Goal: Book appointment/travel/reservation

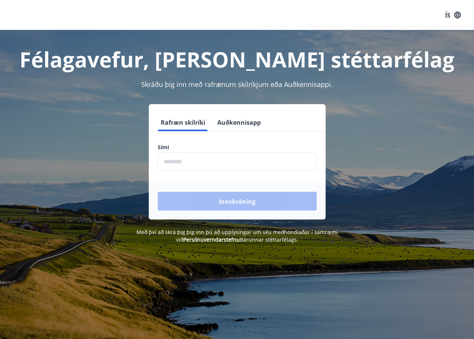
click at [193, 161] on input "phone" at bounding box center [237, 161] width 159 height 18
click at [430, 190] on div "Rafræn skilríki Auðkennisapp Sími ​ Innskráning" at bounding box center [237, 161] width 456 height 115
click at [194, 161] on input "phone" at bounding box center [237, 161] width 159 height 18
type input "********"
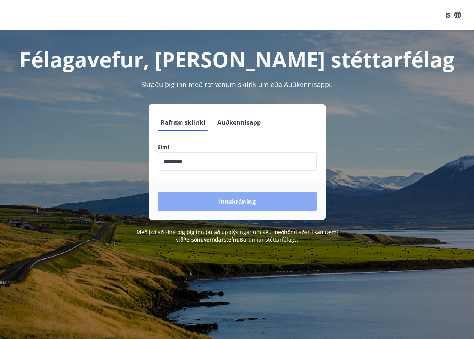
click at [231, 206] on button "Innskráning" at bounding box center [237, 201] width 159 height 19
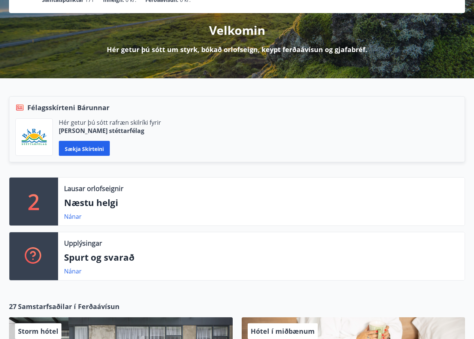
scroll to position [100, 0]
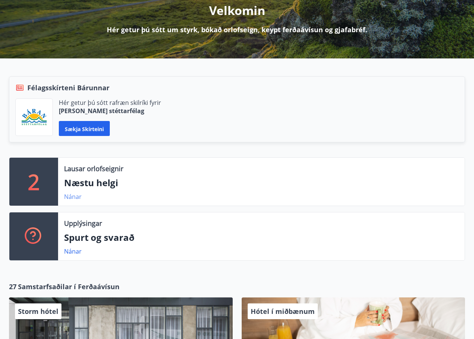
click at [76, 197] on font "Nánar" at bounding box center [73, 197] width 18 height 8
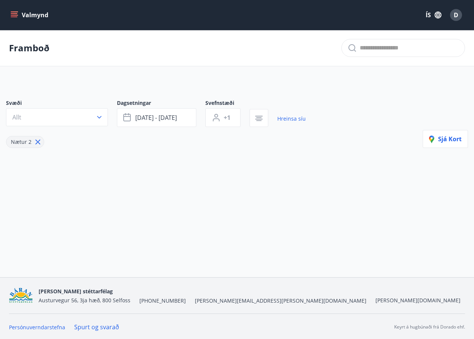
type input "*"
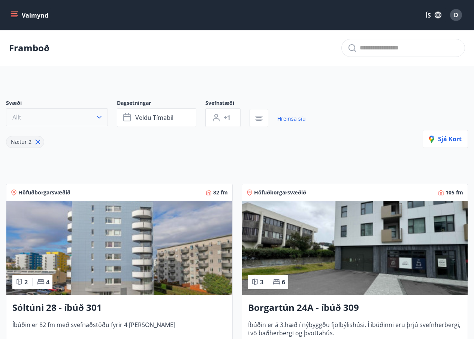
click at [91, 117] on button "Allt" at bounding box center [57, 117] width 102 height 18
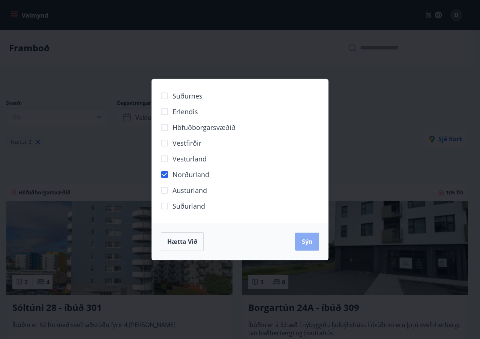
click at [314, 240] on button "Sýn" at bounding box center [307, 242] width 24 height 18
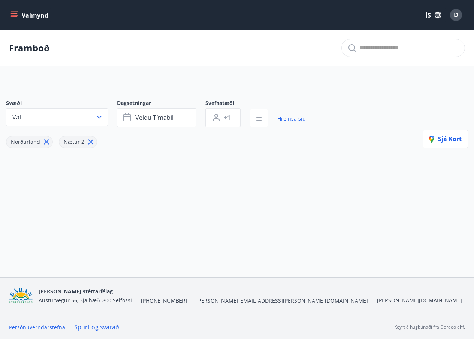
scroll to position [1, 0]
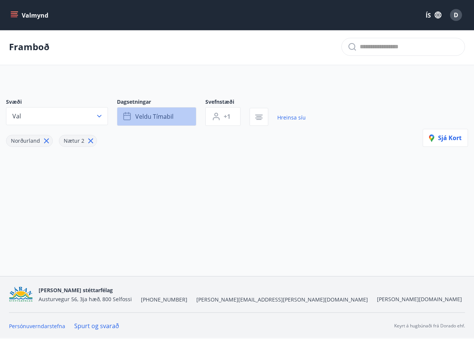
click at [155, 115] on font "Veldu tímabil" at bounding box center [154, 116] width 38 height 8
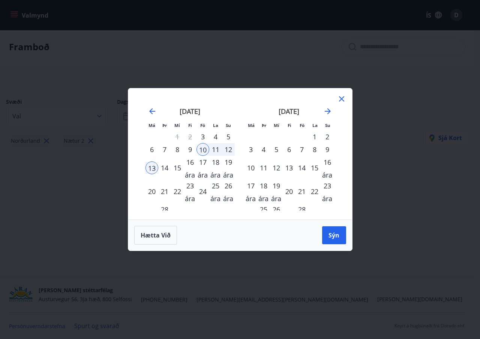
click at [203, 148] on div "10" at bounding box center [202, 149] width 13 height 13
drag, startPoint x: 337, startPoint y: 234, endPoint x: 301, endPoint y: 235, distance: 35.6
click at [338, 234] on font "Sýn" at bounding box center [333, 235] width 11 height 8
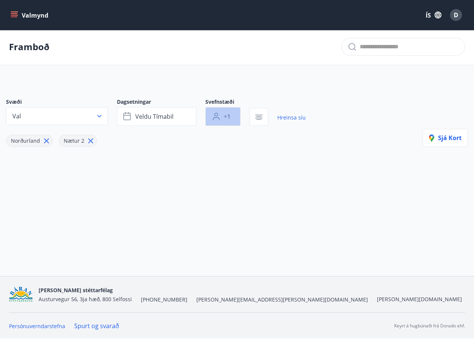
click at [235, 112] on button "+1" at bounding box center [222, 116] width 35 height 19
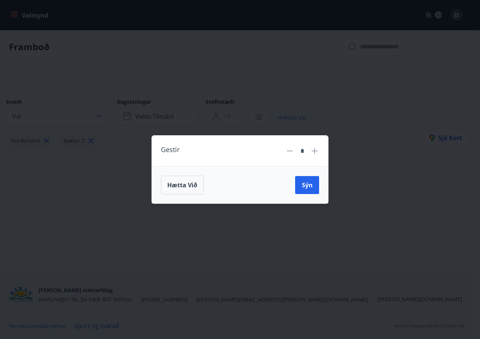
click at [314, 154] on icon at bounding box center [314, 150] width 9 height 9
type input "*"
click at [306, 182] on font "Sýn" at bounding box center [307, 185] width 11 height 8
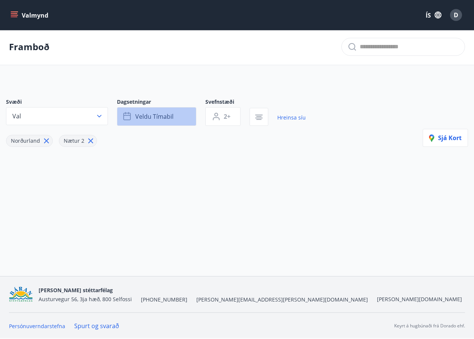
click at [157, 115] on font "Veldu tímabil" at bounding box center [154, 116] width 38 height 8
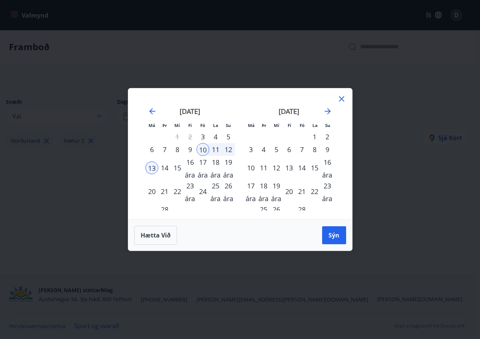
click at [154, 166] on div "13" at bounding box center [151, 167] width 13 height 13
click at [205, 148] on font "10" at bounding box center [202, 149] width 7 height 9
drag, startPoint x: 151, startPoint y: 164, endPoint x: 175, endPoint y: 171, distance: 24.7
click at [152, 164] on font "13" at bounding box center [151, 167] width 7 height 9
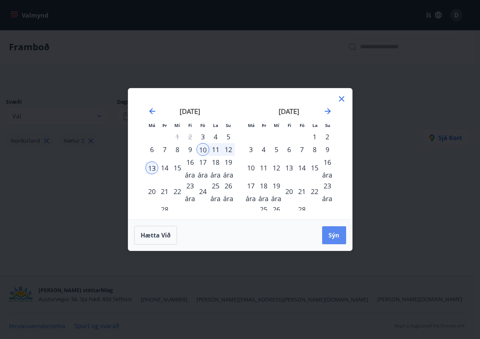
click at [339, 237] on button "Sýn" at bounding box center [334, 235] width 24 height 18
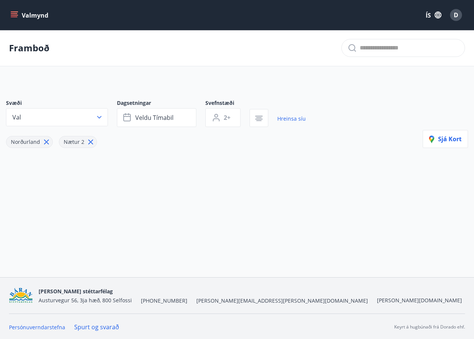
click at [48, 118] on button "Val" at bounding box center [57, 117] width 102 height 18
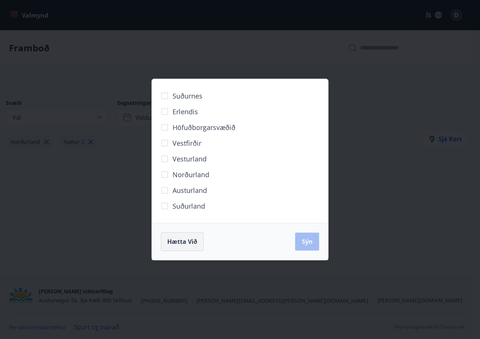
click at [182, 244] on font "Hætta við" at bounding box center [182, 242] width 30 height 8
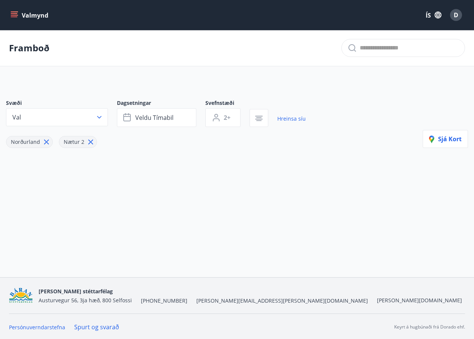
click at [11, 10] on button "Valmynd" at bounding box center [30, 14] width 42 height 13
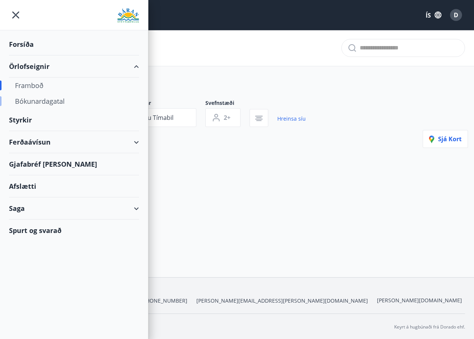
click at [36, 99] on font "Bókunardagatal" at bounding box center [40, 101] width 50 height 9
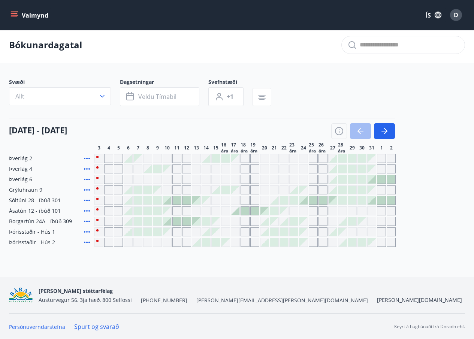
scroll to position [4, 0]
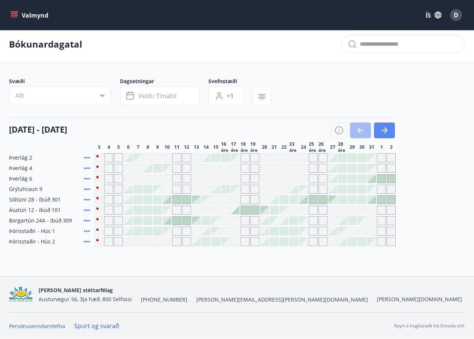
click at [387, 126] on icon "button" at bounding box center [384, 130] width 9 height 9
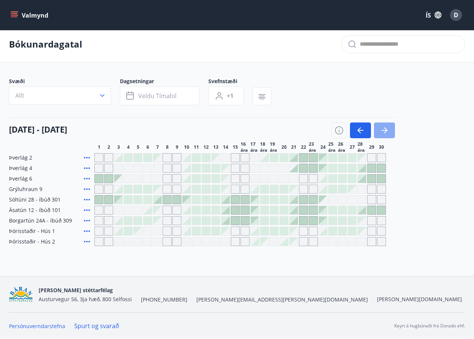
click at [387, 126] on icon "button" at bounding box center [384, 130] width 9 height 9
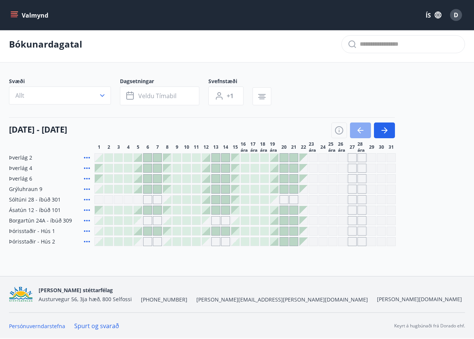
click at [360, 127] on icon "button" at bounding box center [360, 130] width 9 height 9
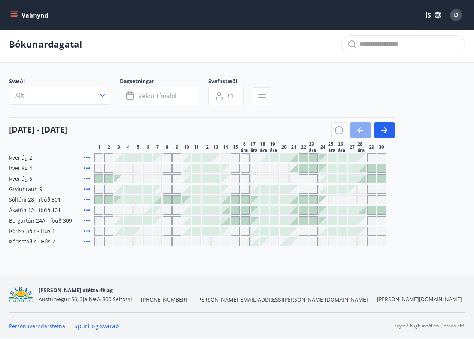
click at [360, 127] on icon "button" at bounding box center [360, 130] width 9 height 9
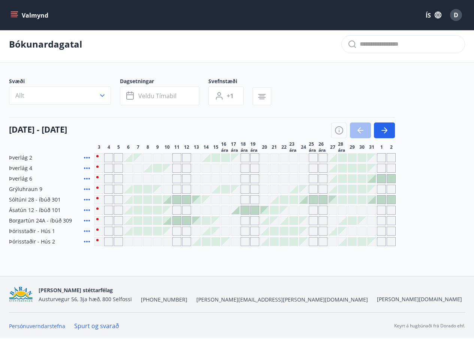
click at [11, 15] on icon "matseðill" at bounding box center [15, 15] width 8 height 1
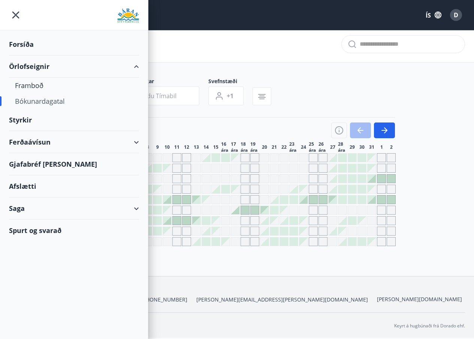
click at [20, 187] on font "Afslætti" at bounding box center [22, 186] width 27 height 9
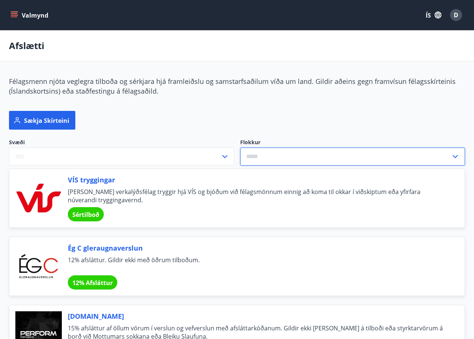
click at [259, 158] on input "text" at bounding box center [345, 156] width 211 height 18
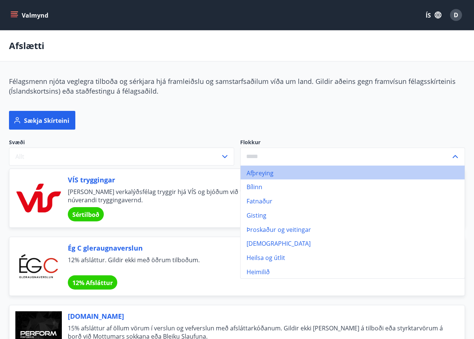
click at [269, 169] on font "Afþreying" at bounding box center [260, 173] width 27 height 8
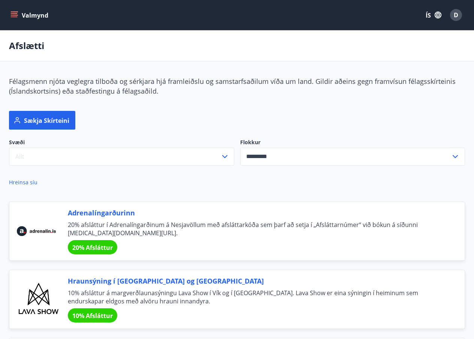
click at [43, 154] on button "Allt" at bounding box center [121, 157] width 225 height 18
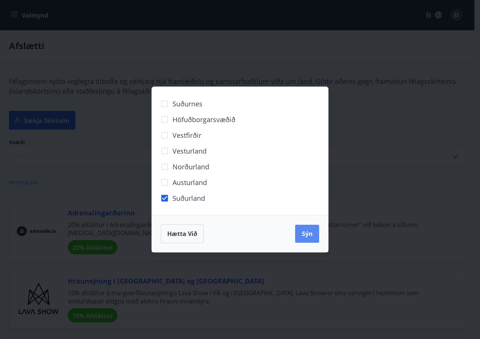
click at [307, 235] on font "Sýn" at bounding box center [307, 234] width 11 height 8
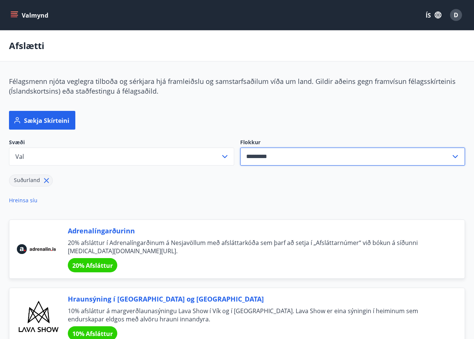
click at [274, 159] on input "*********" at bounding box center [345, 156] width 211 height 18
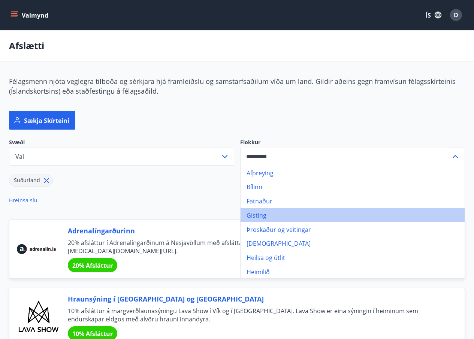
click at [260, 215] on font "Gisting" at bounding box center [257, 215] width 20 height 8
type input "*******"
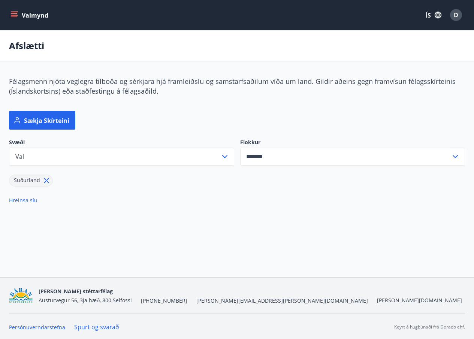
scroll to position [1, 0]
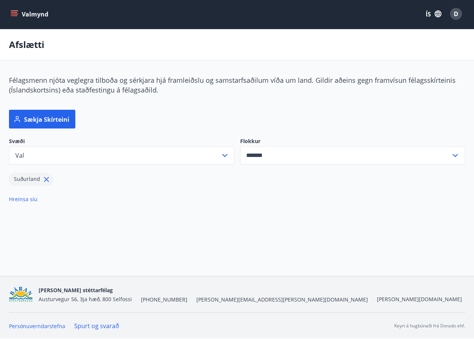
click at [53, 155] on button "Val" at bounding box center [121, 155] width 225 height 18
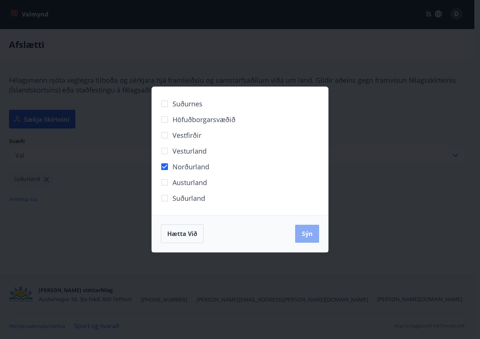
click at [302, 230] on font "Sýn" at bounding box center [307, 234] width 11 height 8
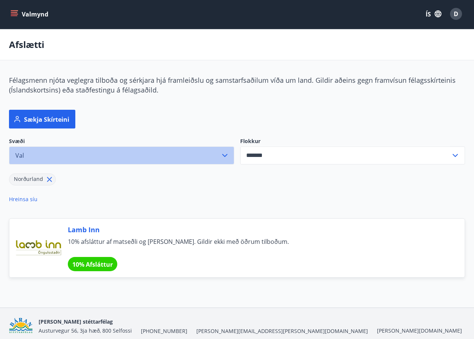
click at [66, 157] on button "Val" at bounding box center [121, 155] width 225 height 18
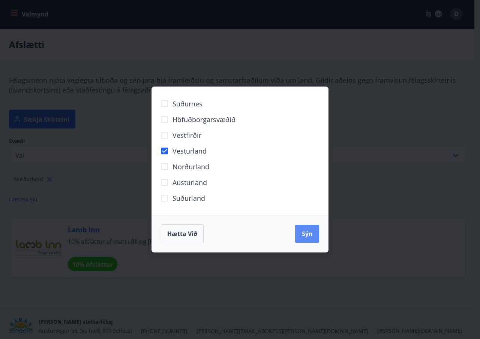
click at [308, 230] on font "Sýn" at bounding box center [307, 234] width 11 height 8
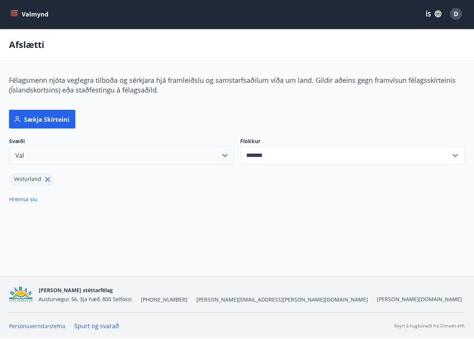
click at [37, 156] on button "Val" at bounding box center [121, 155] width 225 height 18
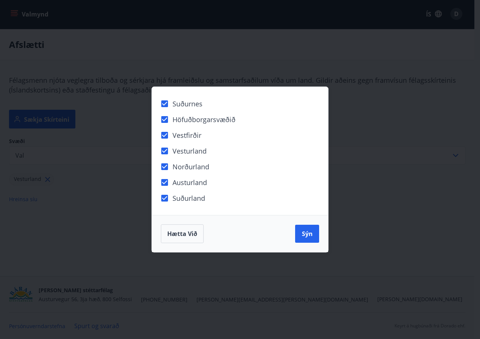
drag, startPoint x: 310, startPoint y: 231, endPoint x: 251, endPoint y: 249, distance: 61.5
click at [311, 231] on font "Sýn" at bounding box center [307, 234] width 11 height 8
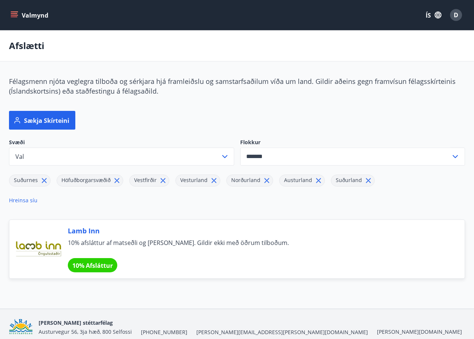
click at [10, 15] on button "Valmynd" at bounding box center [30, 14] width 42 height 13
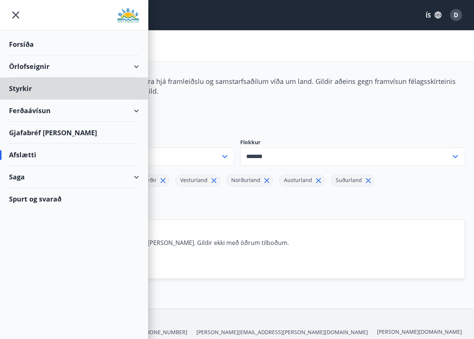
click at [22, 42] on font "Forsíða" at bounding box center [21, 44] width 25 height 9
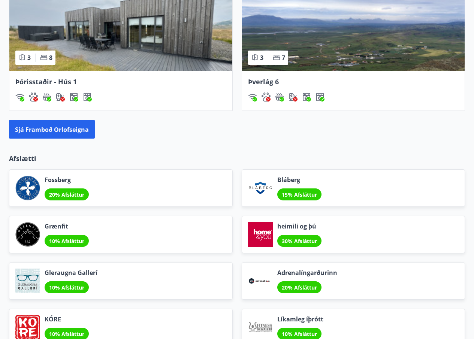
scroll to position [799, 0]
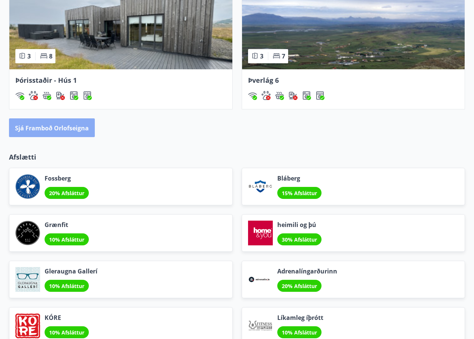
click at [68, 129] on font "Sjá framboð orlofseigna" at bounding box center [52, 128] width 74 height 8
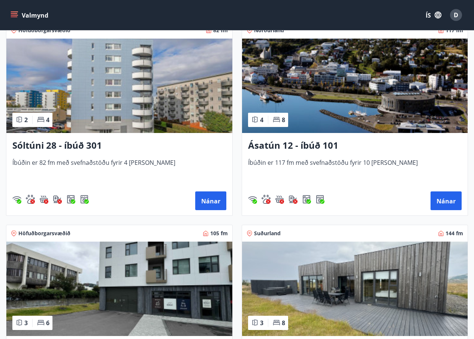
scroll to position [550, 0]
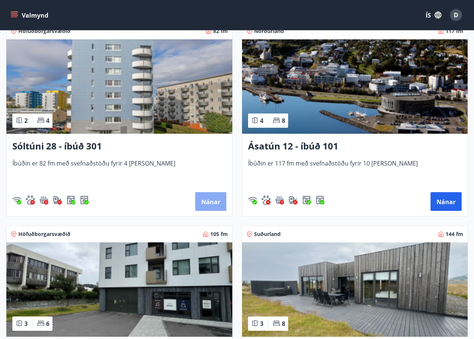
click at [214, 203] on font "Nánar" at bounding box center [210, 202] width 19 height 8
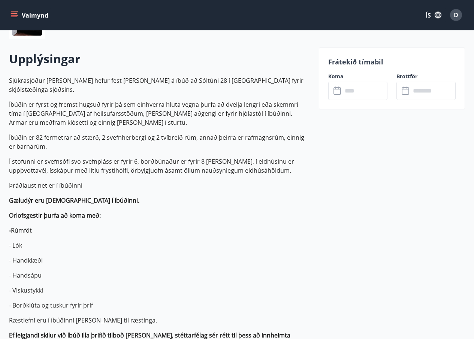
scroll to position [200, 0]
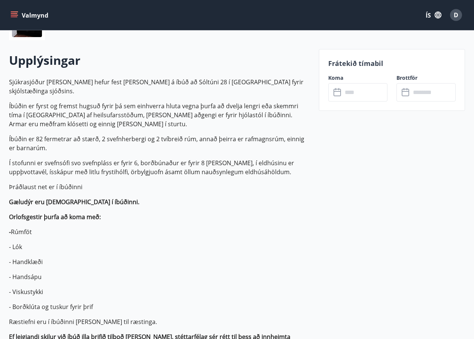
click at [370, 94] on input "text" at bounding box center [364, 92] width 45 height 18
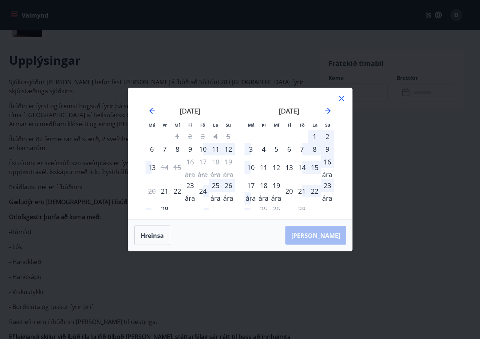
click at [201, 191] on font "24" at bounding box center [202, 191] width 7 height 9
click at [217, 187] on font "25 ára" at bounding box center [215, 192] width 10 height 22
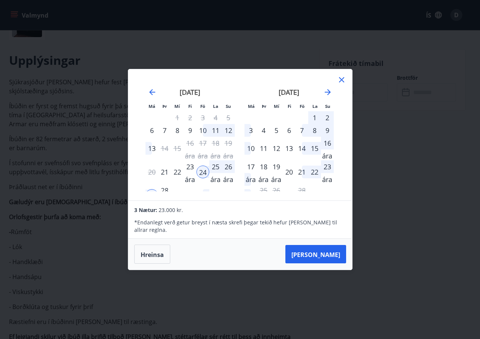
click at [230, 172] on font "26 ára" at bounding box center [228, 173] width 10 height 22
click at [156, 252] on font "Hreinsa" at bounding box center [151, 254] width 23 height 8
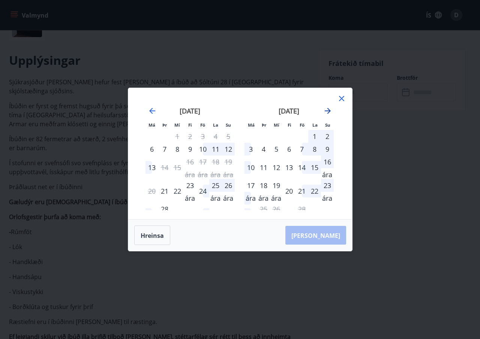
click at [327, 111] on icon "Færðu þig áfram til að skipta yfir í næsta mánuð." at bounding box center [327, 110] width 9 height 9
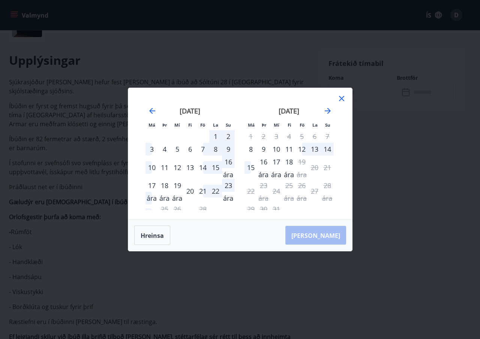
click at [342, 97] on icon at bounding box center [341, 98] width 9 height 9
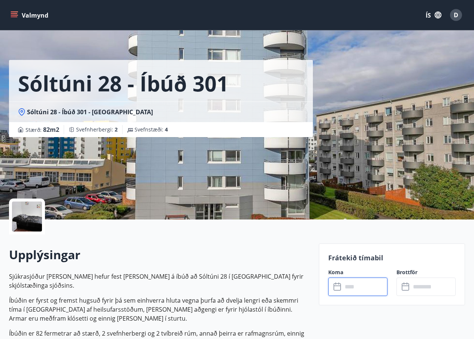
scroll to position [0, 0]
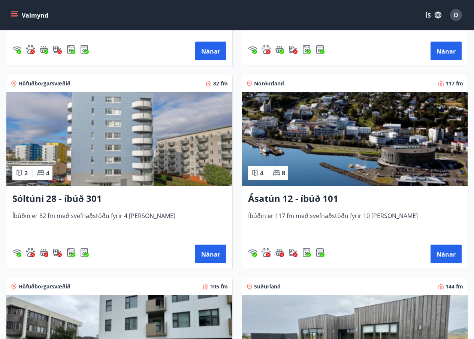
scroll to position [499, 0]
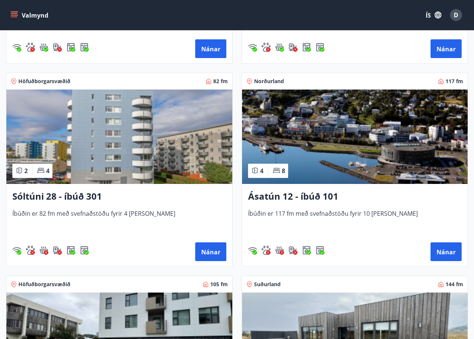
click at [291, 198] on font "Ásatún 12 - íbúð 101" at bounding box center [293, 196] width 90 height 12
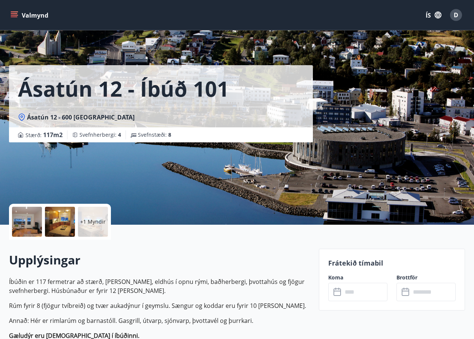
click at [354, 293] on input "text" at bounding box center [364, 292] width 45 height 18
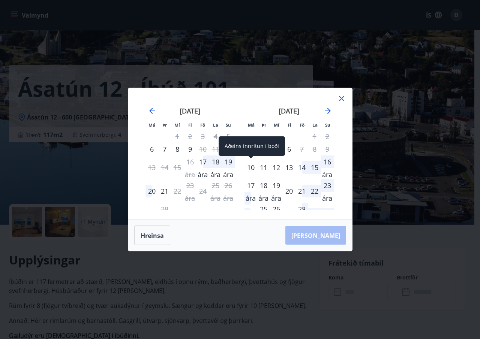
click at [250, 167] on font "10" at bounding box center [250, 167] width 7 height 9
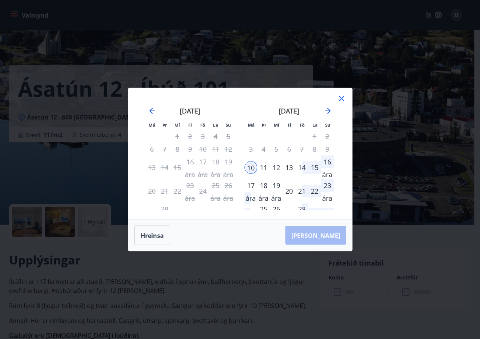
drag, startPoint x: 264, startPoint y: 167, endPoint x: 268, endPoint y: 170, distance: 4.5
click at [264, 167] on font "11" at bounding box center [263, 167] width 7 height 9
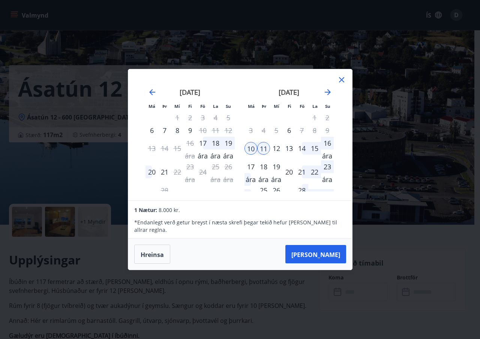
click at [278, 152] on font "12" at bounding box center [275, 148] width 7 height 9
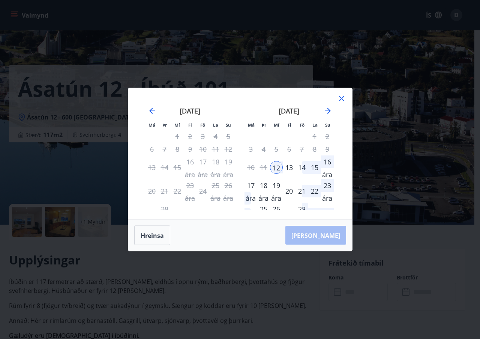
click at [288, 169] on font "13" at bounding box center [288, 167] width 7 height 9
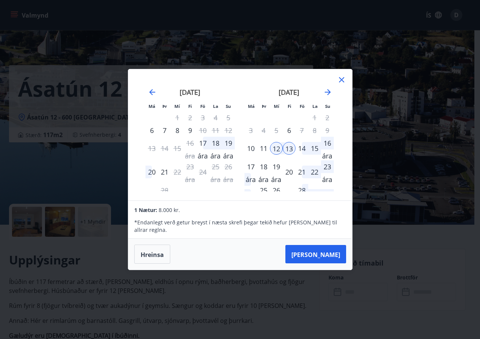
click at [327, 148] on font "16 ára" at bounding box center [327, 150] width 10 height 22
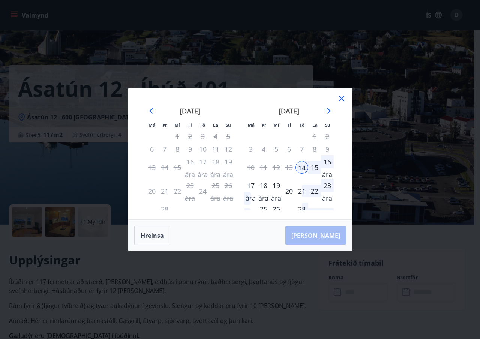
click at [342, 97] on icon at bounding box center [341, 98] width 9 height 9
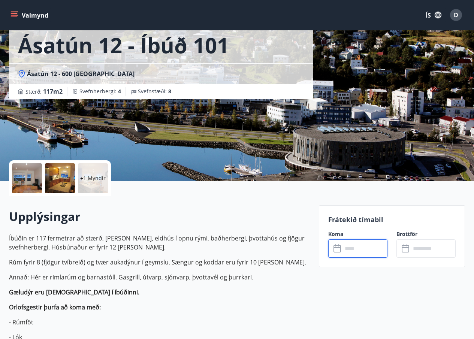
scroll to position [150, 0]
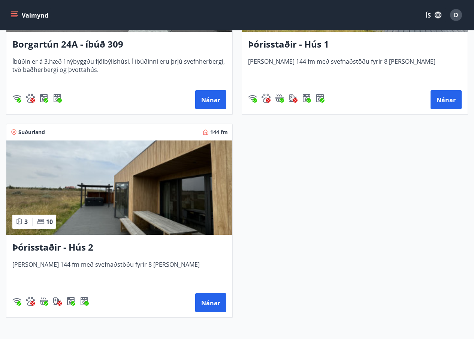
scroll to position [732, 0]
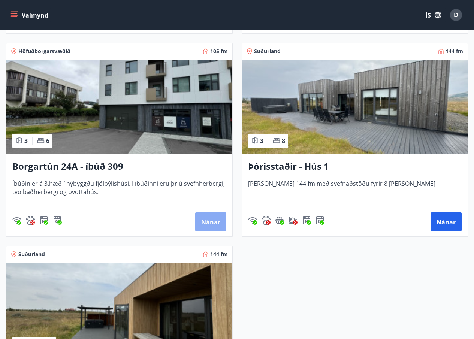
click at [216, 223] on font "Nánar" at bounding box center [210, 222] width 19 height 8
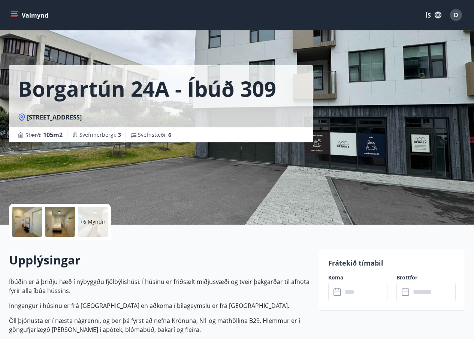
click at [30, 219] on div at bounding box center [27, 222] width 30 height 30
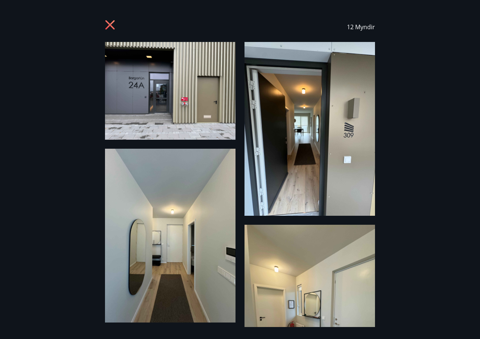
click at [194, 106] on img at bounding box center [170, 91] width 130 height 98
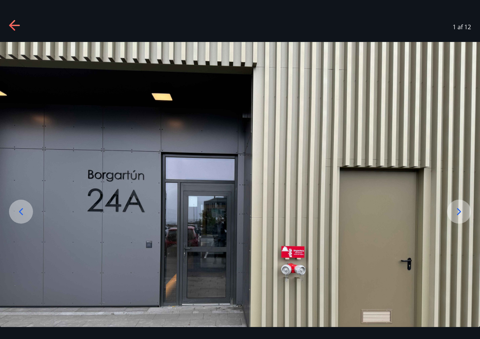
click at [456, 209] on icon at bounding box center [459, 212] width 12 height 12
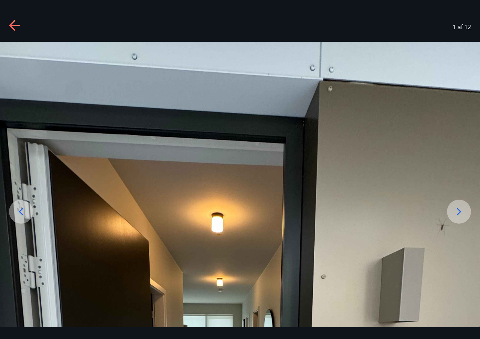
click at [456, 209] on icon at bounding box center [459, 212] width 12 height 12
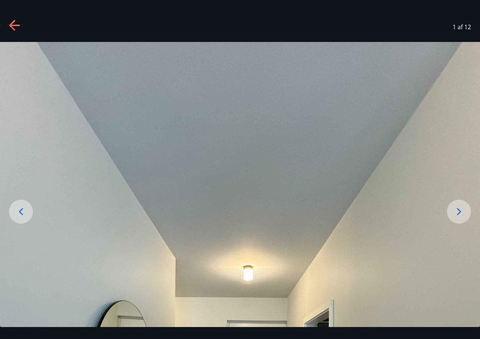
click at [456, 209] on icon at bounding box center [459, 212] width 12 height 12
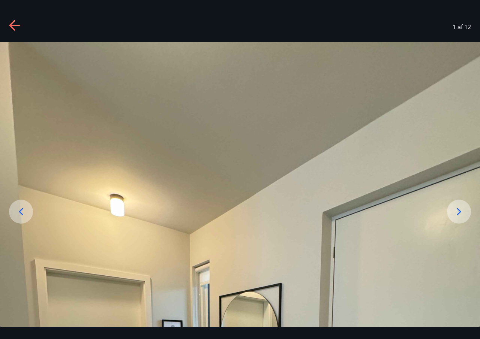
click at [456, 209] on icon at bounding box center [459, 212] width 12 height 12
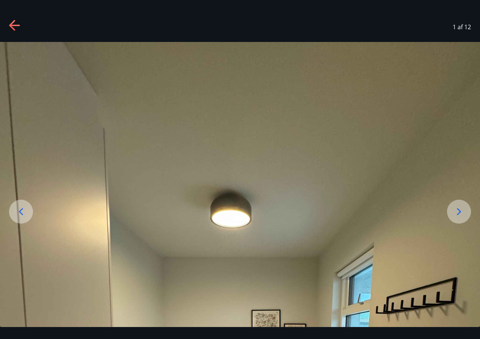
click at [456, 209] on icon at bounding box center [459, 212] width 12 height 12
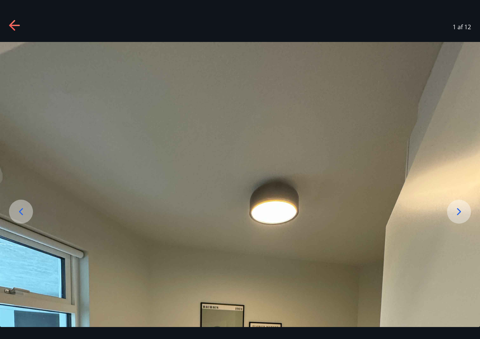
click at [456, 209] on icon at bounding box center [459, 212] width 12 height 12
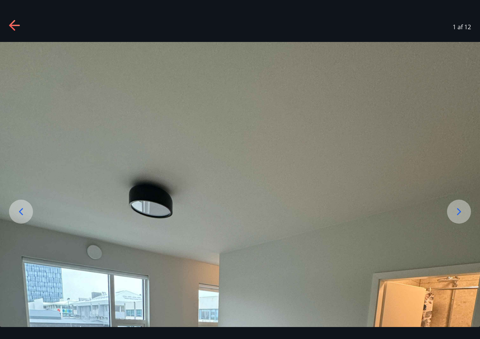
click at [456, 209] on icon at bounding box center [459, 212] width 12 height 12
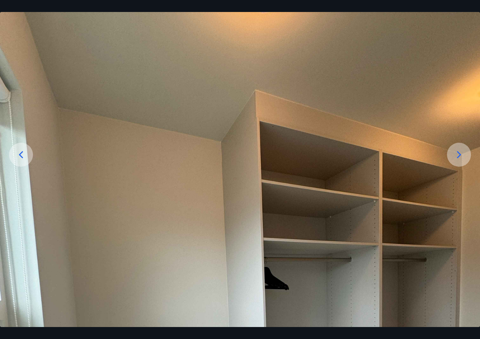
scroll to position [55, 0]
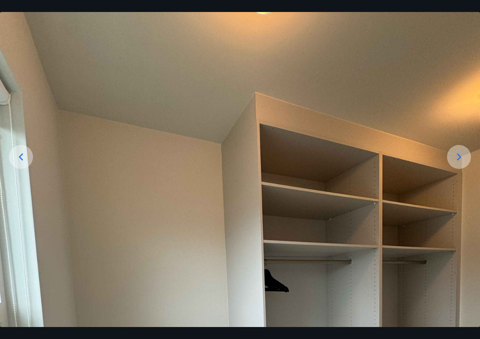
click at [462, 158] on icon at bounding box center [459, 157] width 12 height 12
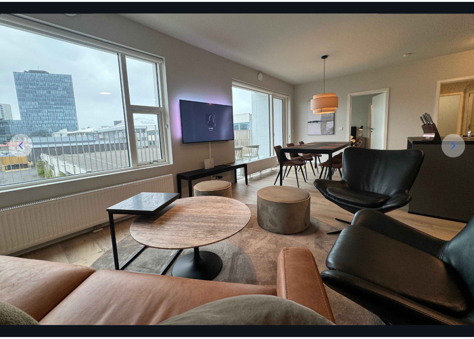
scroll to position [75, 0]
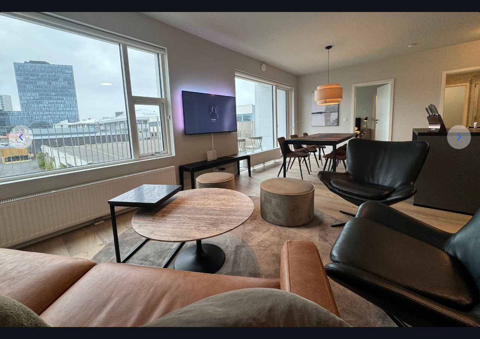
click at [463, 137] on icon at bounding box center [459, 137] width 12 height 12
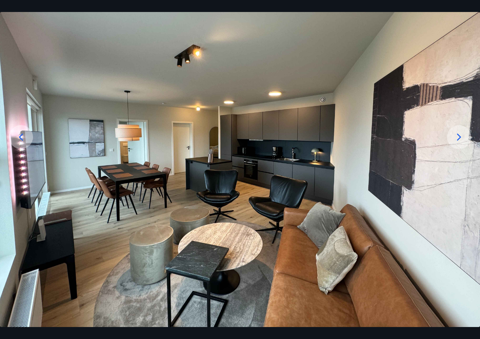
click at [463, 137] on icon at bounding box center [459, 137] width 12 height 12
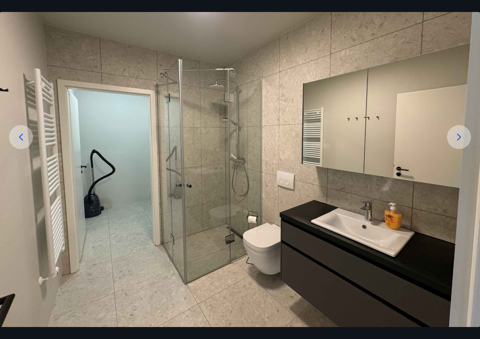
click at [463, 137] on icon at bounding box center [459, 137] width 12 height 12
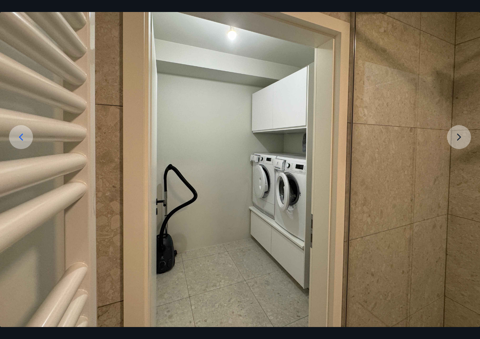
click at [463, 137] on img at bounding box center [240, 147] width 480 height 360
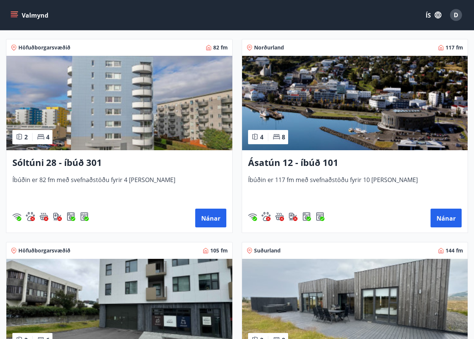
scroll to position [532, 0]
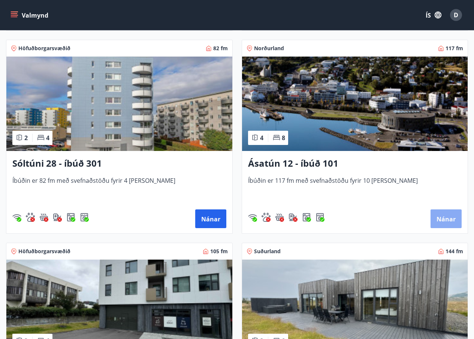
click at [448, 217] on font "Nánar" at bounding box center [445, 219] width 19 height 8
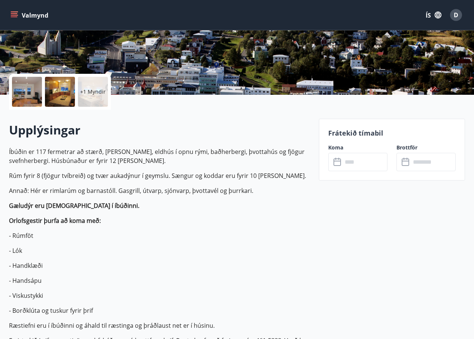
scroll to position [150, 0]
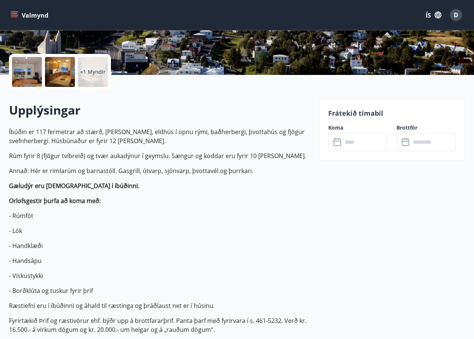
click at [359, 144] on input "text" at bounding box center [364, 142] width 45 height 18
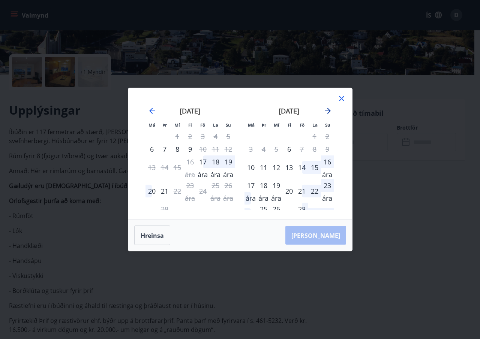
click at [326, 112] on icon "Færðu þig áfram til að skipta yfir í næsta mánuð." at bounding box center [327, 110] width 9 height 9
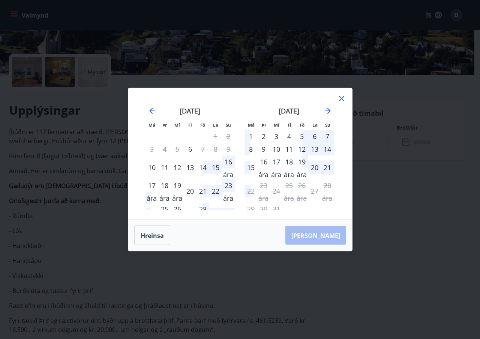
click at [300, 148] on font "12" at bounding box center [301, 149] width 7 height 9
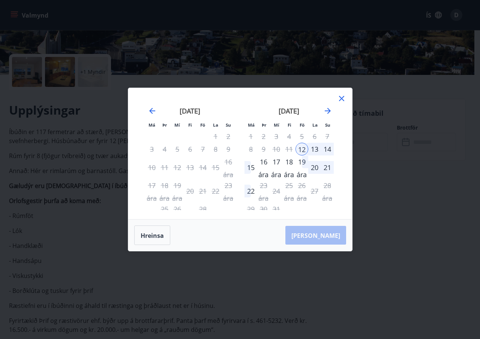
drag, startPoint x: 248, startPoint y: 167, endPoint x: 238, endPoint y: 191, distance: 26.0
click at [249, 167] on div "15" at bounding box center [250, 167] width 13 height 13
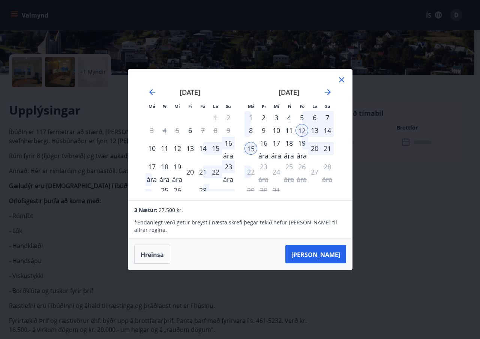
click at [345, 82] on icon at bounding box center [341, 79] width 9 height 9
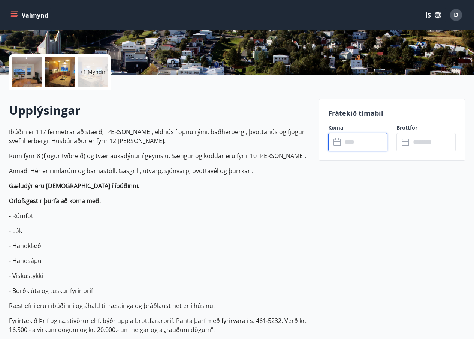
scroll to position [200, 0]
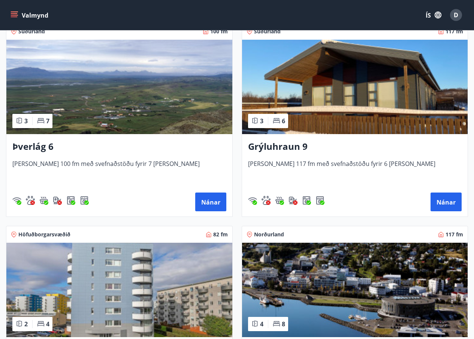
scroll to position [350, 0]
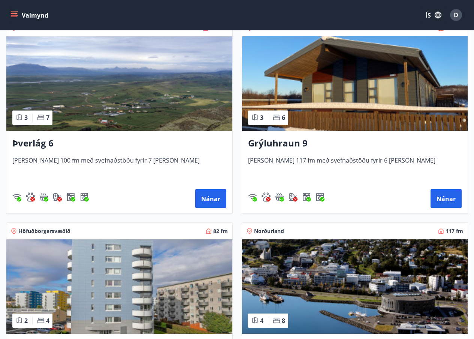
click at [48, 140] on font "Þverlág 6" at bounding box center [32, 143] width 41 height 12
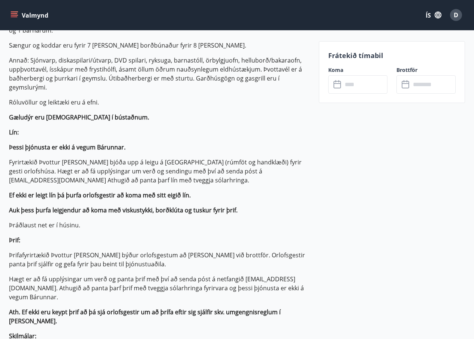
scroll to position [300, 0]
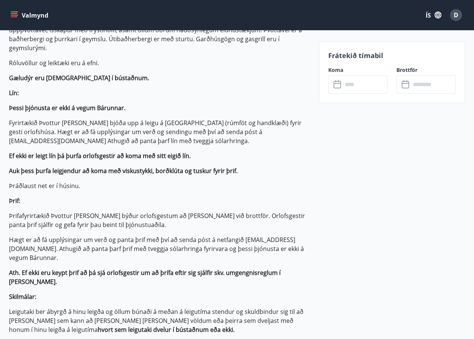
click at [350, 79] on input "text" at bounding box center [364, 84] width 45 height 18
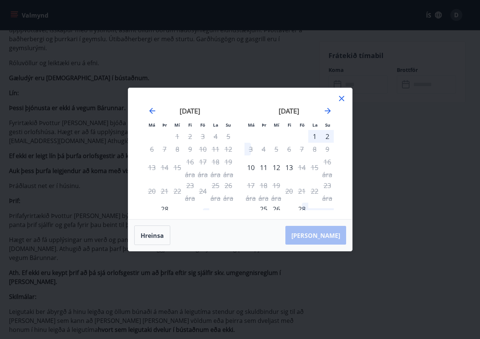
click at [339, 98] on icon at bounding box center [341, 98] width 9 height 9
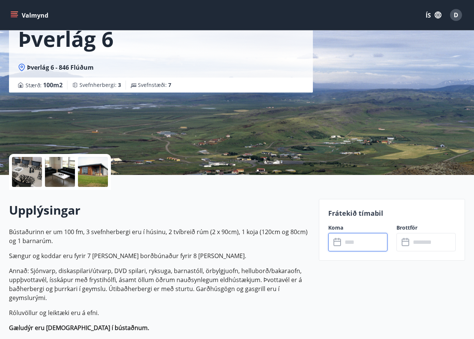
scroll to position [0, 0]
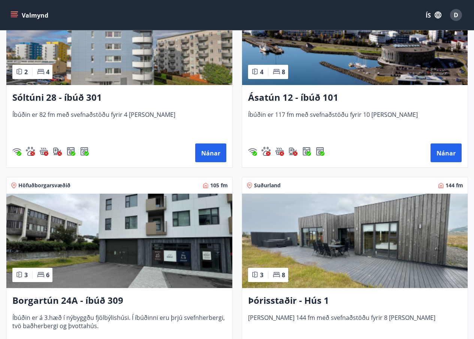
scroll to position [599, 0]
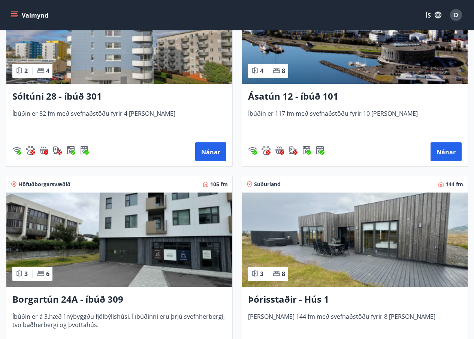
click at [305, 96] on font "Ásatún 12 - íbúð 101" at bounding box center [293, 96] width 90 height 12
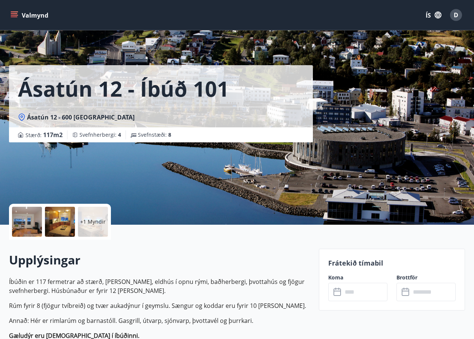
scroll to position [100, 0]
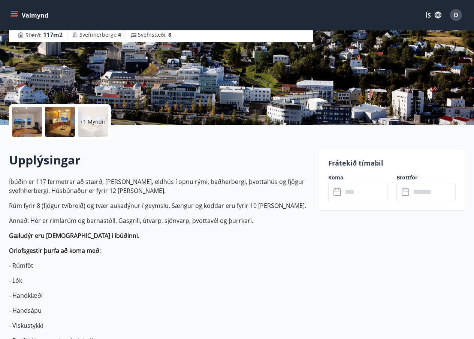
click at [368, 191] on input "text" at bounding box center [364, 192] width 45 height 18
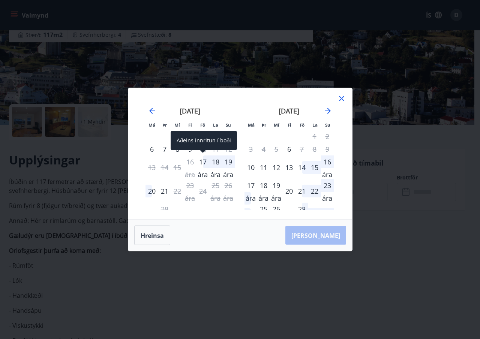
click at [208, 162] on div "17 ára" at bounding box center [202, 161] width 13 height 13
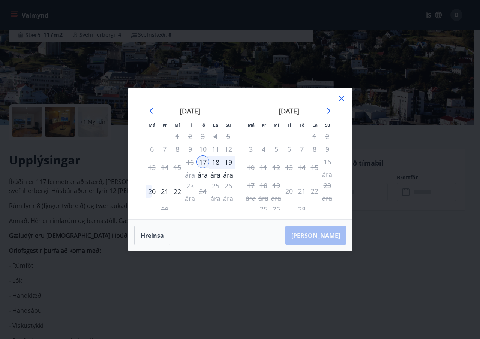
click at [152, 190] on font "20" at bounding box center [151, 191] width 7 height 9
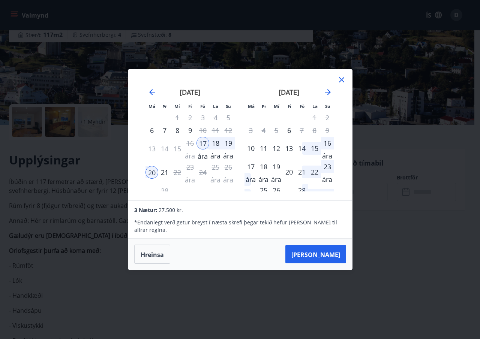
click at [345, 81] on icon at bounding box center [341, 79] width 9 height 9
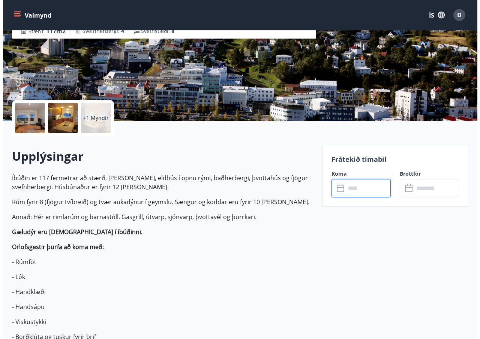
scroll to position [0, 0]
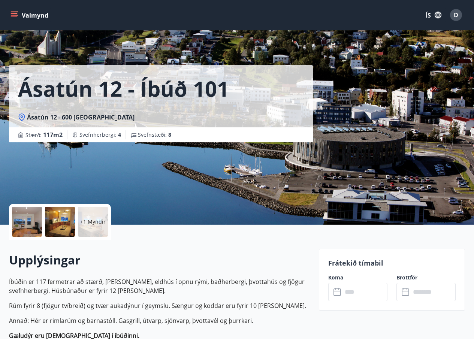
click at [28, 217] on div at bounding box center [27, 222] width 30 height 30
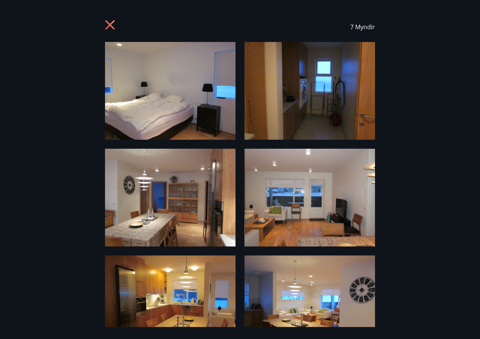
click at [187, 104] on img at bounding box center [170, 91] width 130 height 98
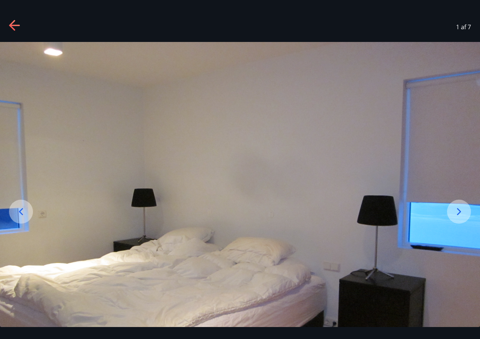
click at [468, 209] on div at bounding box center [459, 212] width 24 height 24
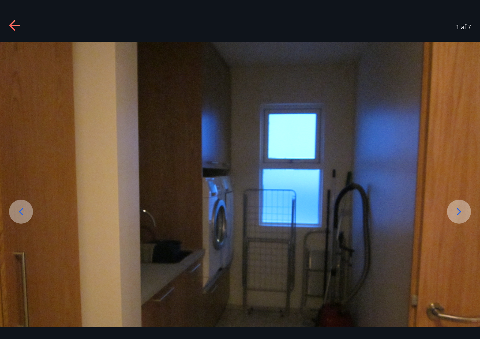
click at [464, 210] on icon at bounding box center [459, 212] width 12 height 12
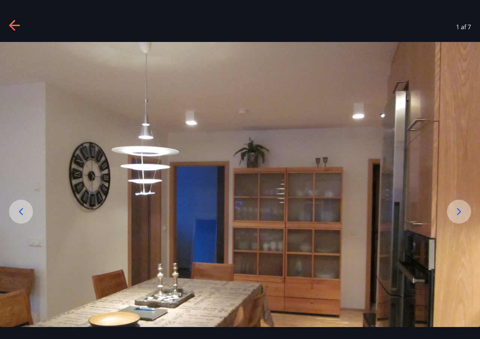
click at [463, 210] on icon at bounding box center [459, 212] width 12 height 12
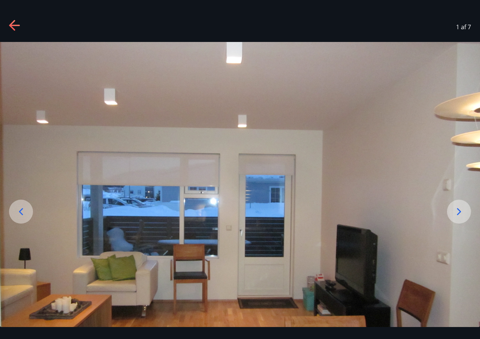
click at [463, 210] on icon at bounding box center [459, 212] width 12 height 12
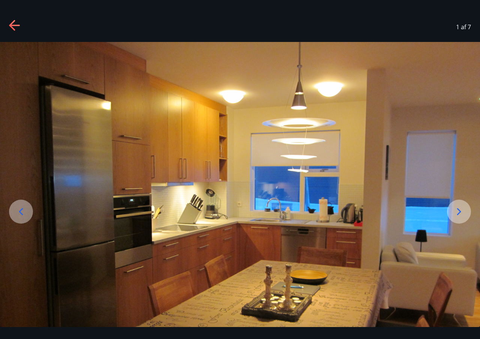
click at [463, 210] on icon at bounding box center [459, 212] width 12 height 12
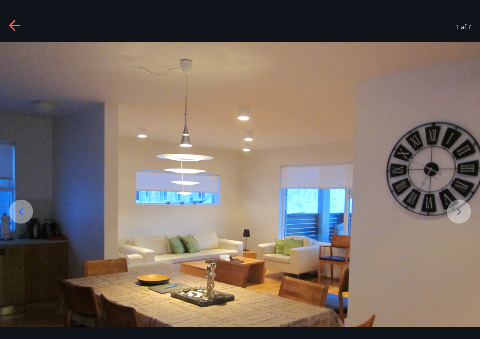
click at [463, 210] on icon at bounding box center [459, 212] width 12 height 12
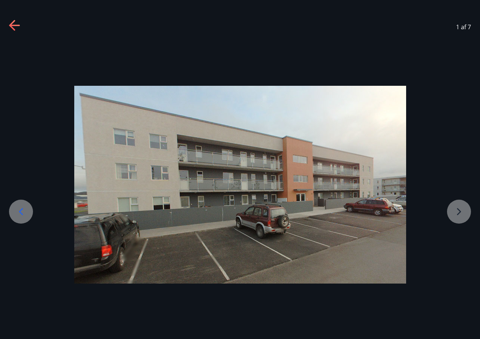
click at [463, 210] on div at bounding box center [240, 185] width 480 height 198
click at [453, 214] on div at bounding box center [240, 185] width 480 height 198
click at [10, 31] on icon at bounding box center [15, 26] width 12 height 12
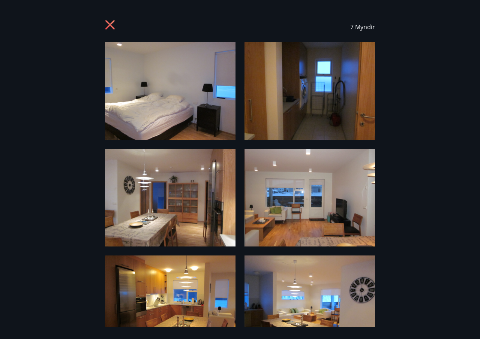
click at [112, 21] on icon at bounding box center [111, 26] width 12 height 12
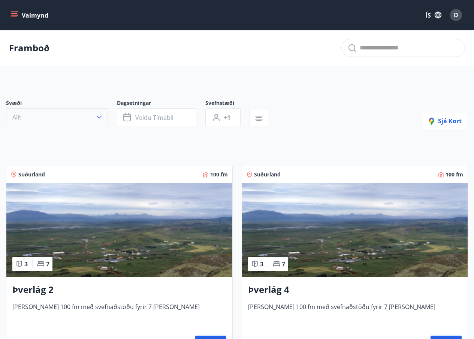
click at [54, 113] on button "Allt" at bounding box center [57, 117] width 102 height 18
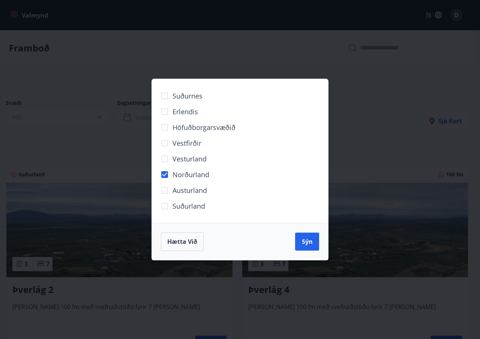
drag, startPoint x: 309, startPoint y: 241, endPoint x: 270, endPoint y: 242, distance: 39.0
click at [309, 241] on font "Sýn" at bounding box center [307, 242] width 11 height 8
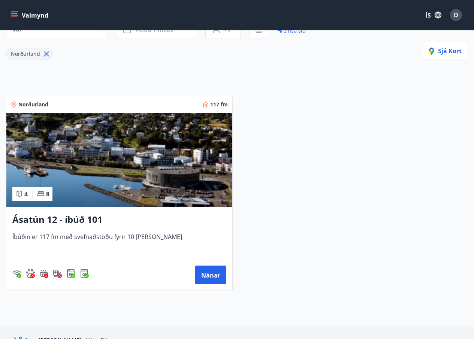
scroll to position [38, 0]
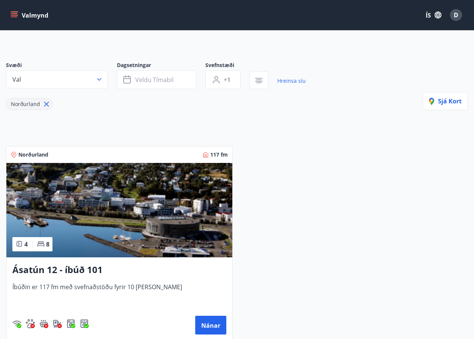
click at [79, 270] on font "Ásatún 12 - íbúð 101" at bounding box center [57, 269] width 90 height 12
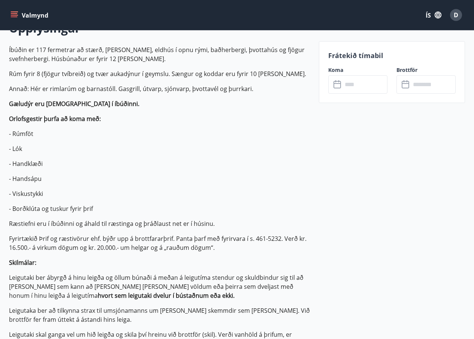
scroll to position [250, 0]
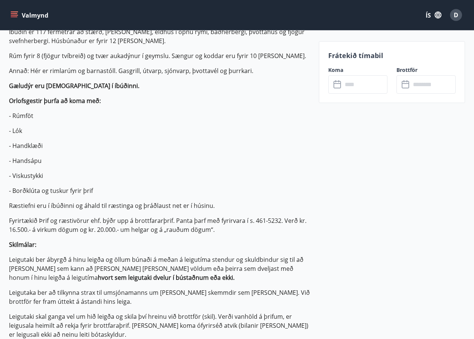
click at [355, 84] on input "text" at bounding box center [364, 84] width 45 height 18
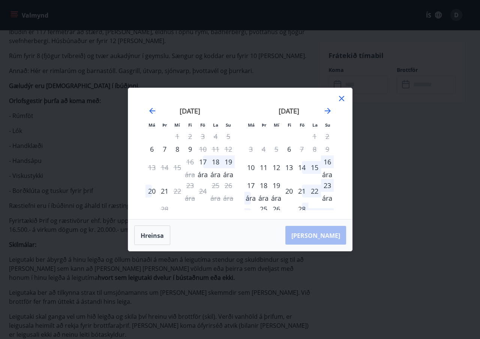
click at [344, 98] on icon at bounding box center [341, 98] width 9 height 9
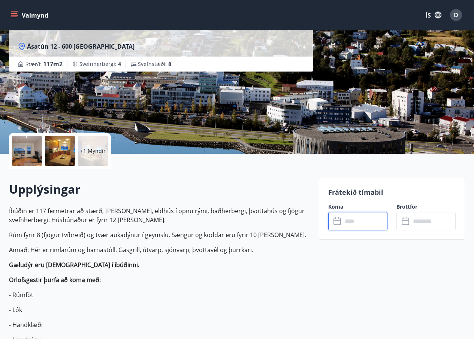
scroll to position [50, 0]
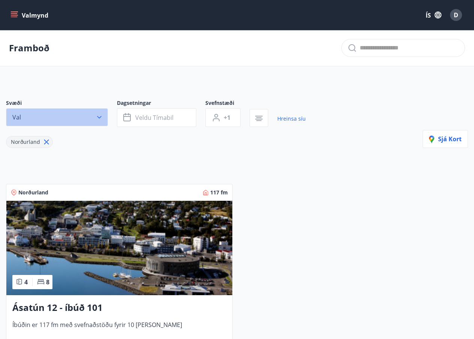
click at [66, 117] on button "Val" at bounding box center [57, 117] width 102 height 18
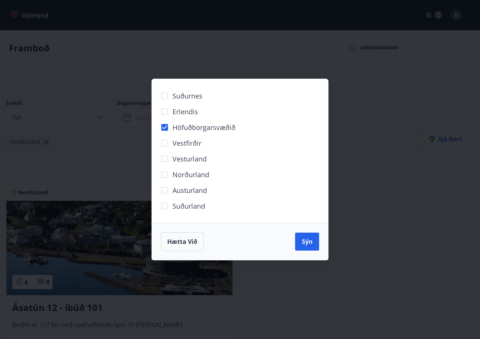
drag, startPoint x: 303, startPoint y: 245, endPoint x: 262, endPoint y: 235, distance: 41.8
click at [303, 245] on font "Sýn" at bounding box center [307, 242] width 11 height 8
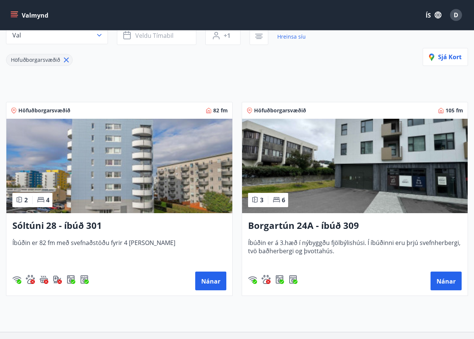
scroll to position [100, 0]
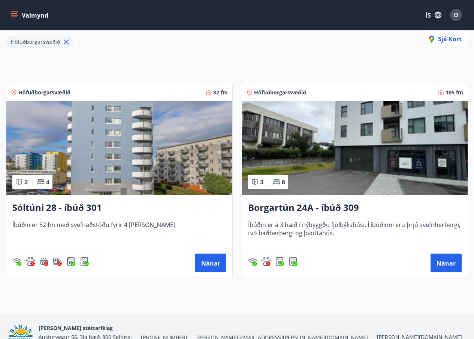
click at [80, 210] on font "Sóltúni 28 - íbúð 301" at bounding box center [57, 207] width 90 height 12
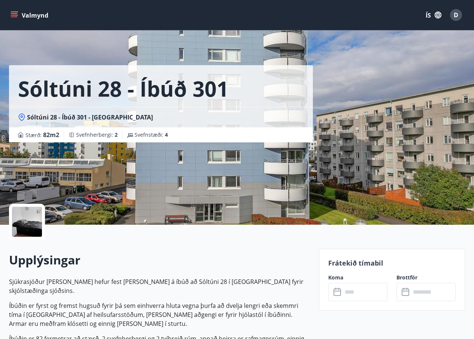
click at [26, 220] on div at bounding box center [27, 222] width 30 height 30
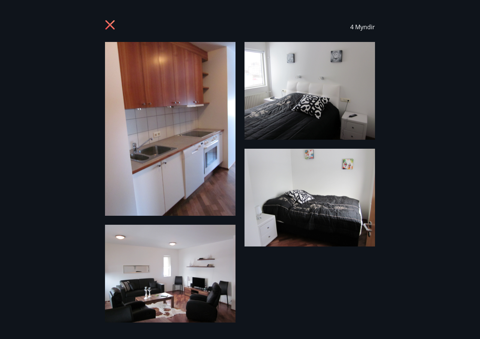
click at [108, 27] on icon at bounding box center [109, 24] width 9 height 9
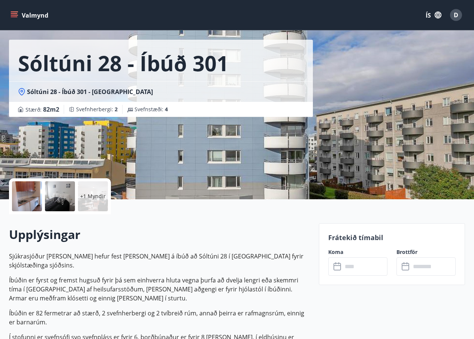
scroll to position [100, 0]
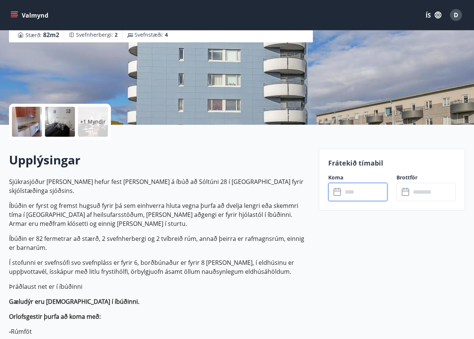
click at [352, 192] on input "text" at bounding box center [364, 192] width 45 height 18
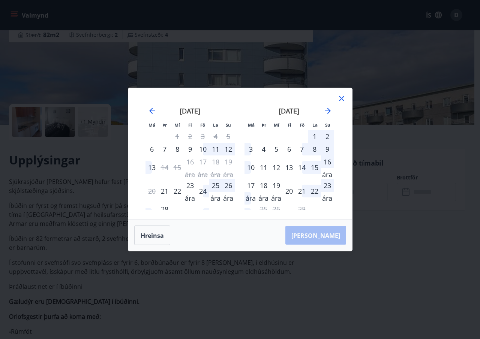
click at [189, 182] on font "23 ára" at bounding box center [190, 192] width 10 height 22
click at [228, 187] on font "26 ára" at bounding box center [228, 192] width 10 height 22
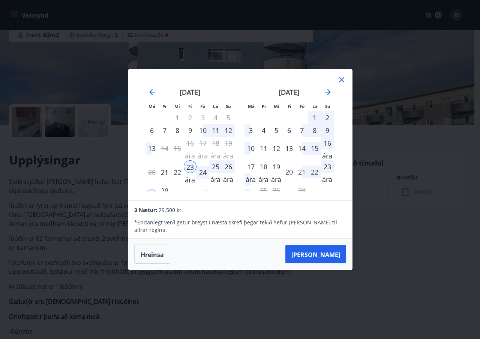
click at [341, 82] on icon at bounding box center [341, 79] width 5 height 5
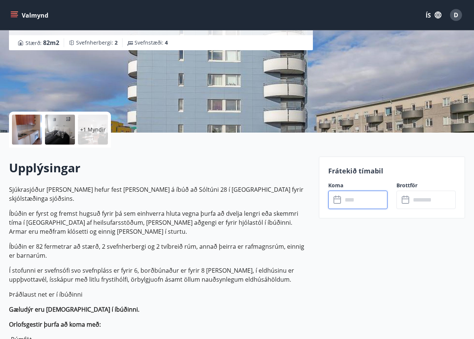
scroll to position [0, 0]
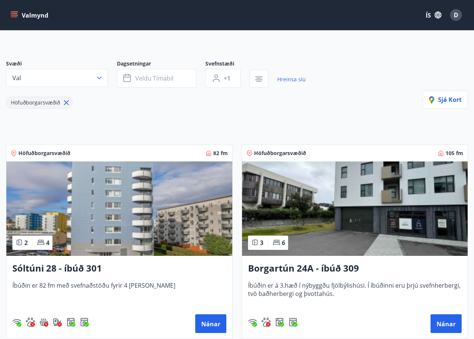
scroll to position [100, 0]
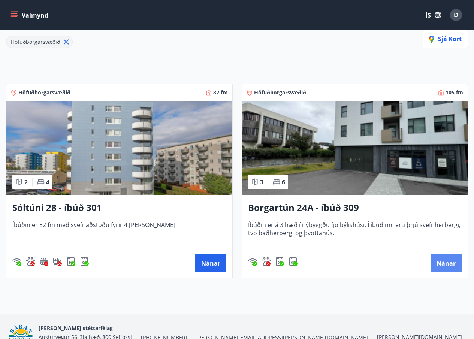
click at [451, 263] on font "Nánar" at bounding box center [445, 263] width 19 height 8
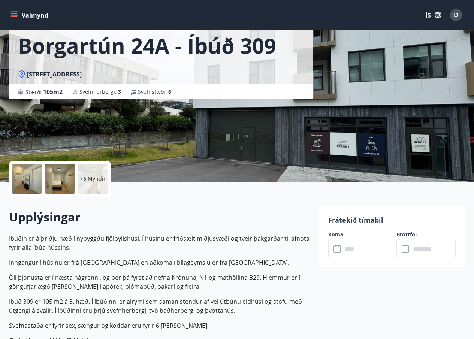
scroll to position [100, 0]
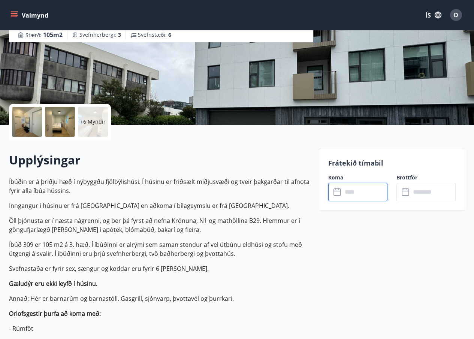
click at [363, 191] on input "text" at bounding box center [364, 192] width 45 height 18
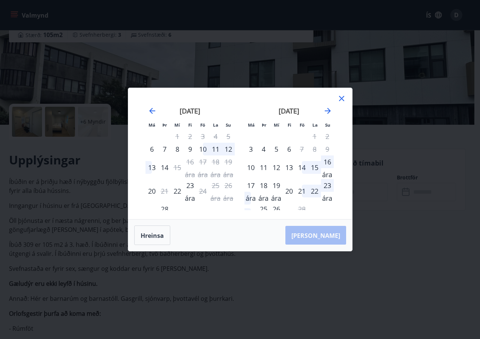
click at [191, 149] on font "9" at bounding box center [190, 149] width 4 height 9
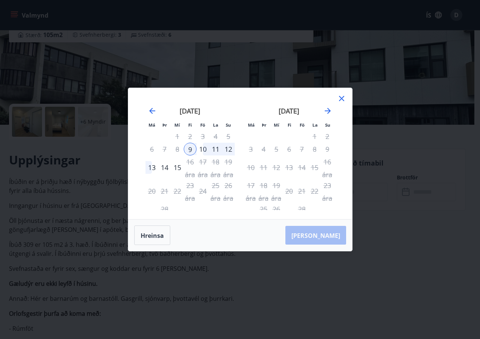
click at [230, 149] on font "12" at bounding box center [227, 149] width 7 height 9
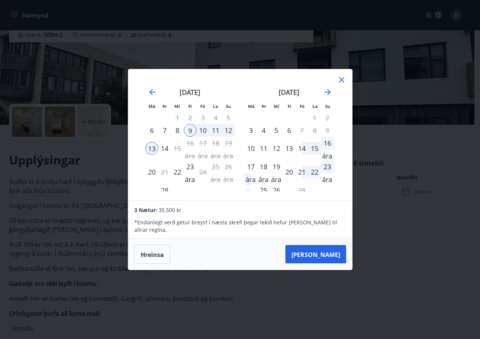
click at [341, 82] on icon at bounding box center [341, 79] width 9 height 9
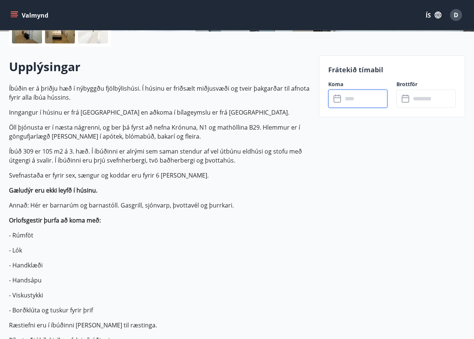
scroll to position [200, 0]
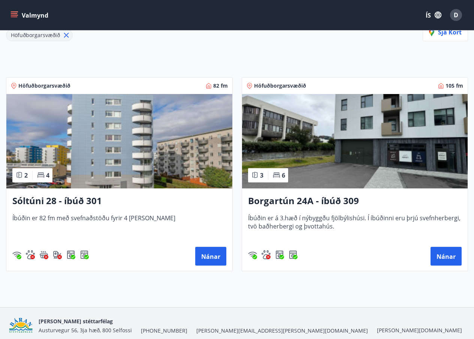
scroll to position [138, 0]
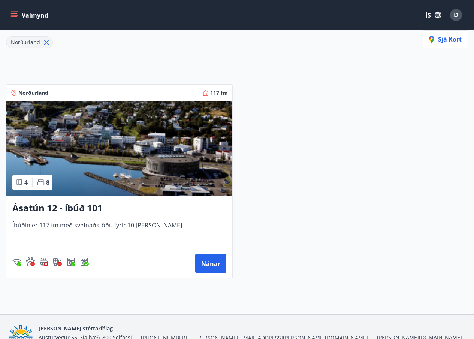
scroll to position [100, 0]
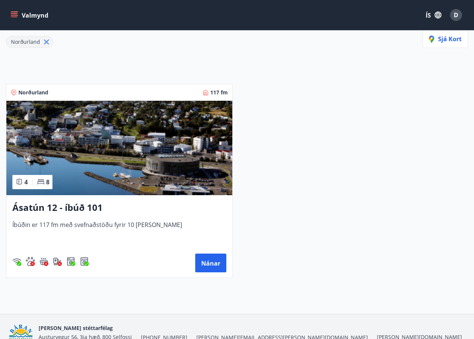
click at [17, 12] on icon "matseðill" at bounding box center [15, 12] width 8 height 1
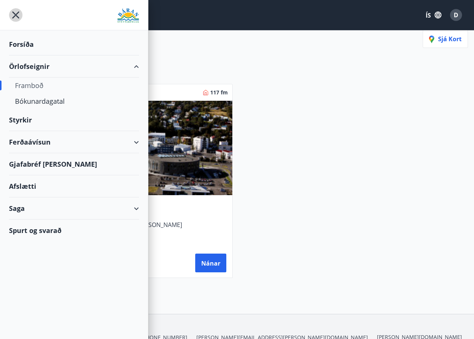
click at [14, 13] on icon "matseðill" at bounding box center [15, 15] width 7 height 7
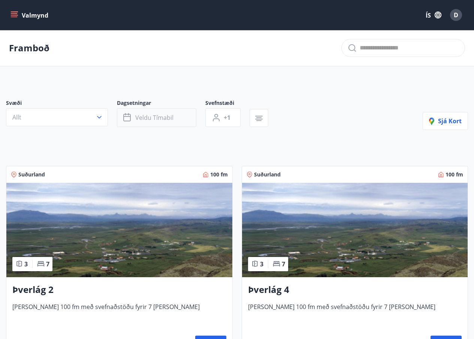
click at [173, 118] on button "Veldu tímabil" at bounding box center [156, 117] width 79 height 19
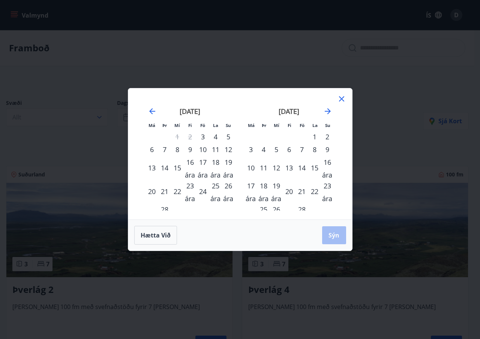
click at [344, 100] on icon at bounding box center [341, 98] width 9 height 9
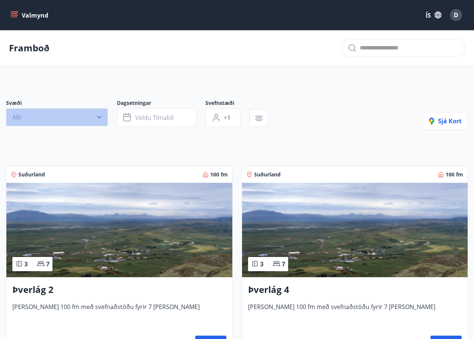
click at [31, 117] on button "Allt" at bounding box center [57, 117] width 102 height 18
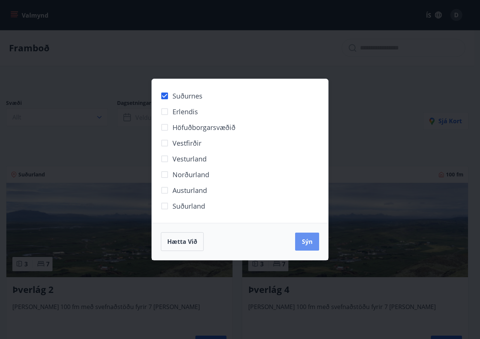
drag, startPoint x: 311, startPoint y: 239, endPoint x: 276, endPoint y: 240, distance: 34.1
click at [311, 238] on font "Sýn" at bounding box center [307, 242] width 11 height 8
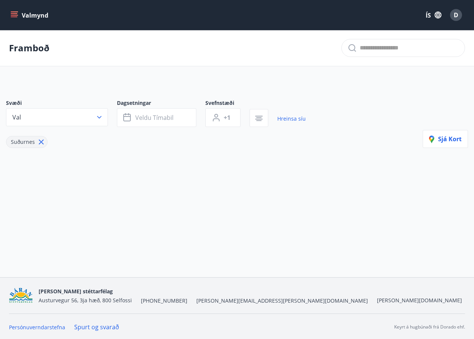
scroll to position [1, 0]
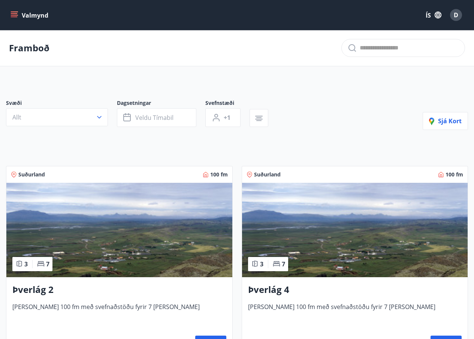
click at [65, 114] on button "Allt" at bounding box center [57, 117] width 102 height 18
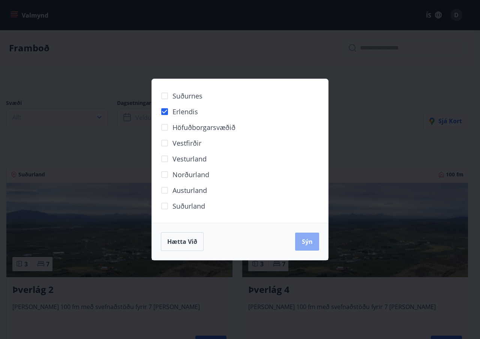
click at [309, 239] on font "Sýn" at bounding box center [307, 242] width 11 height 8
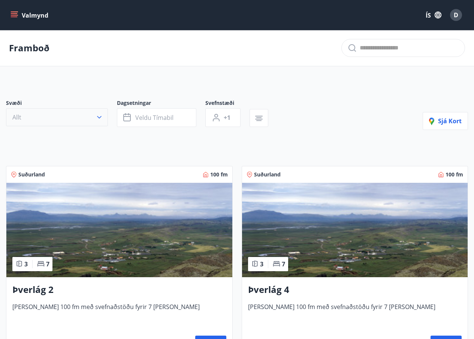
click at [48, 116] on button "Allt" at bounding box center [57, 117] width 102 height 18
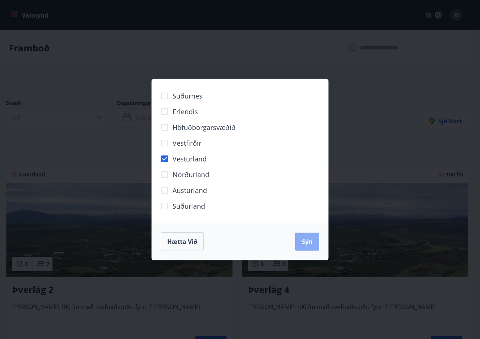
click at [310, 238] on font "Sýn" at bounding box center [307, 242] width 11 height 8
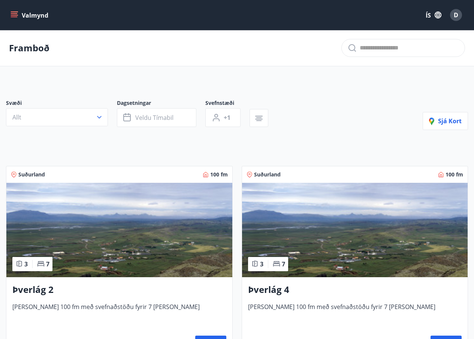
drag, startPoint x: 75, startPoint y: 120, endPoint x: 89, endPoint y: 131, distance: 18.1
click at [74, 119] on button "Allt" at bounding box center [57, 117] width 102 height 18
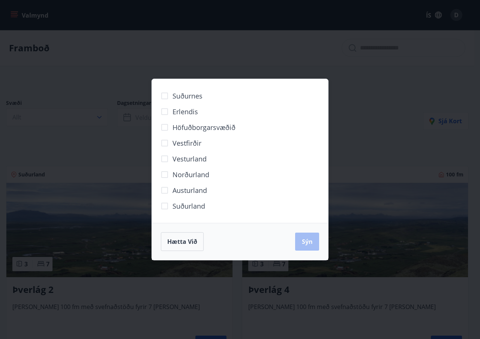
click at [179, 145] on font "Vestfirðir" at bounding box center [186, 143] width 29 height 9
click at [305, 235] on button "Sýn" at bounding box center [307, 242] width 24 height 18
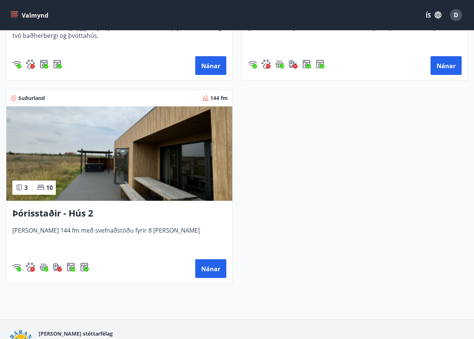
scroll to position [899, 0]
